Goal: Information Seeking & Learning: Learn about a topic

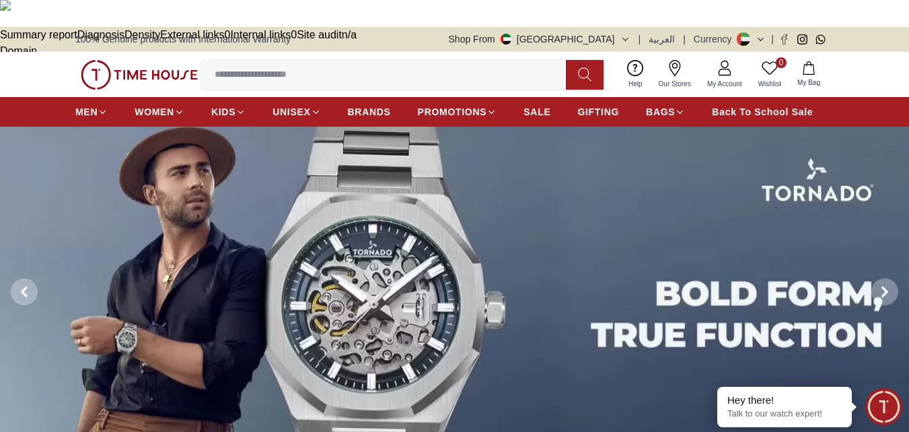
click at [114, 60] on img at bounding box center [139, 75] width 117 height 30
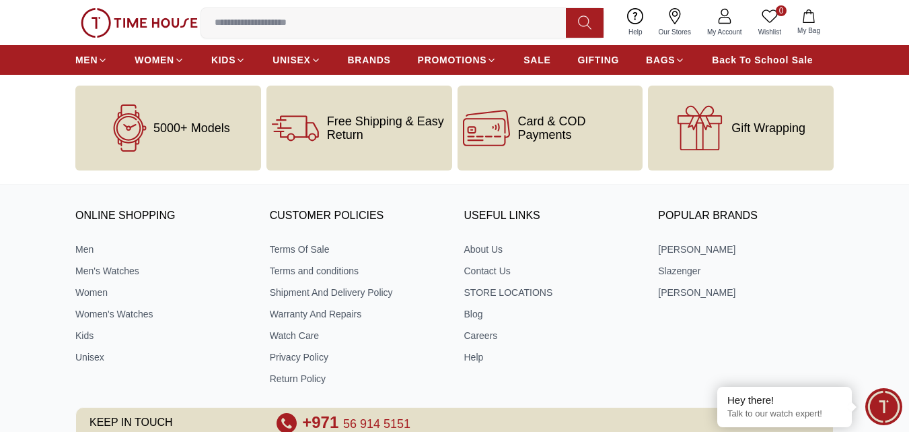
scroll to position [4595, 0]
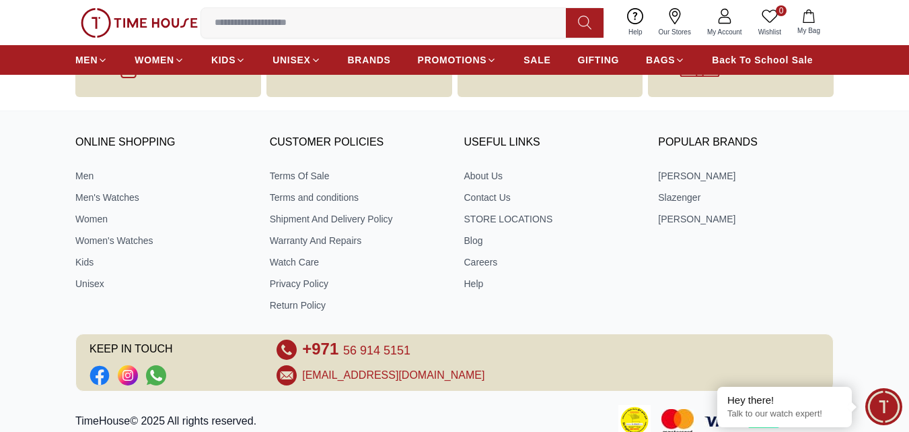
scroll to position [2469, 0]
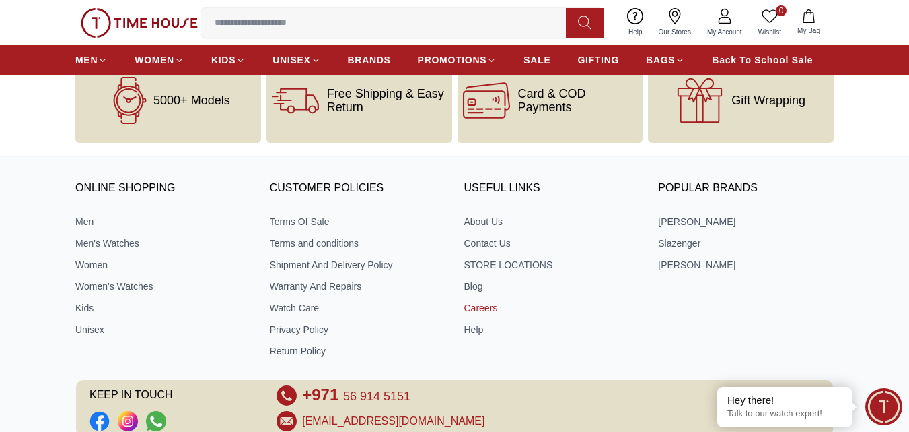
scroll to position [10214, 0]
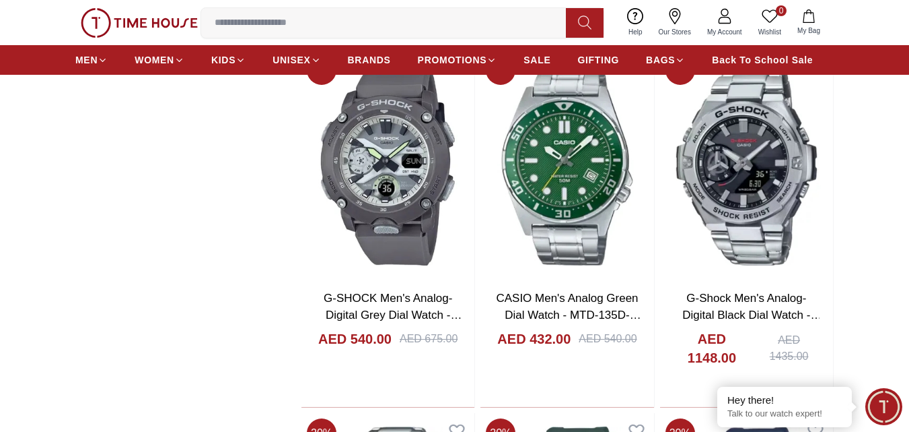
scroll to position [8179, 0]
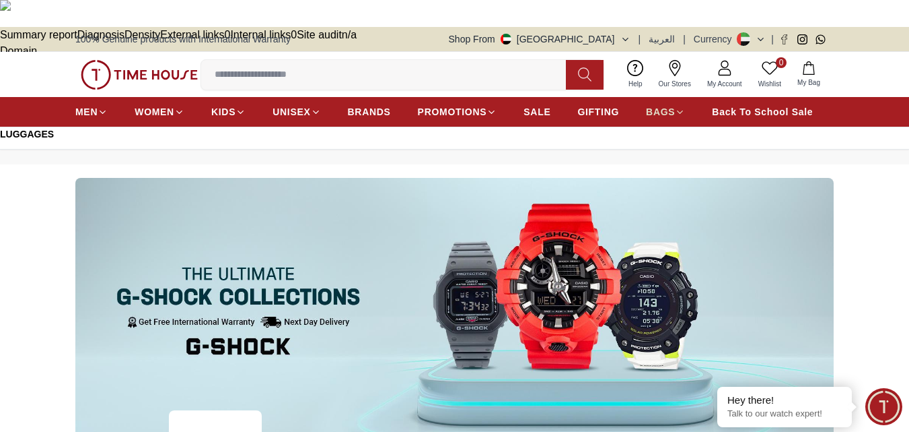
click at [680, 107] on icon at bounding box center [680, 112] width 10 height 10
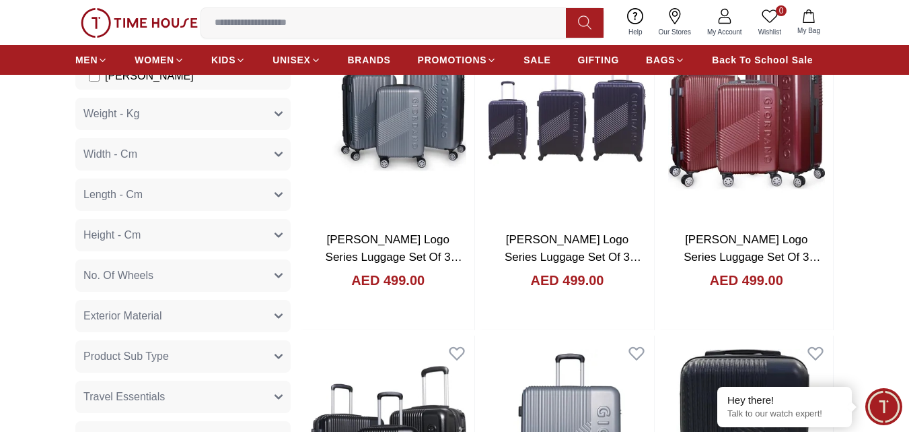
scroll to position [53, 0]
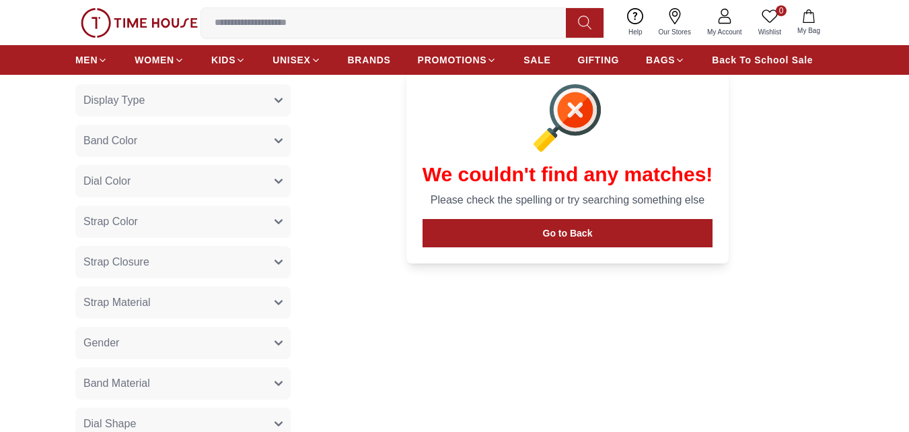
scroll to position [606, 0]
